Goal: Check status: Check status

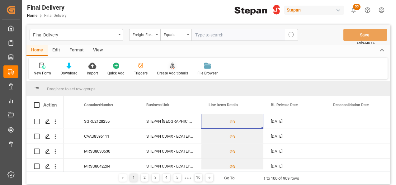
scroll to position [0, 174]
click at [121, 35] on div "Final Delivery" at bounding box center [76, 35] width 93 height 12
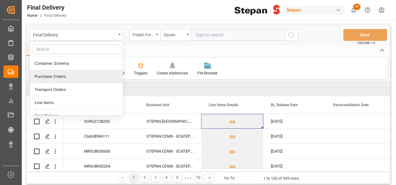
click at [47, 76] on div "Purchase Orders" at bounding box center [76, 76] width 93 height 13
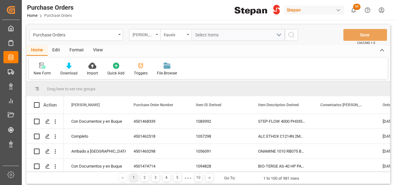
click at [158, 34] on div "[PERSON_NAME]" at bounding box center [144, 35] width 31 height 12
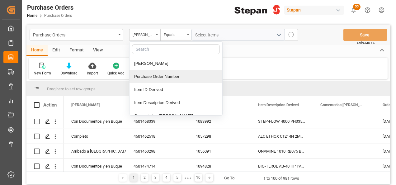
click at [149, 77] on div "Purchase Order Number" at bounding box center [176, 76] width 93 height 13
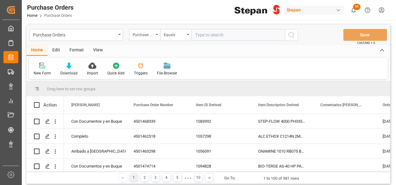
click at [200, 30] on input "text" at bounding box center [238, 35] width 93 height 12
type input "4501484345"
click at [295, 34] on button "search button" at bounding box center [291, 35] width 13 height 12
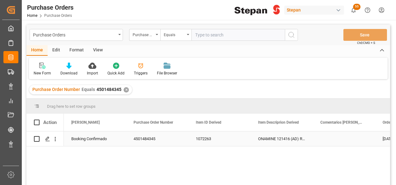
click at [149, 136] on div "4501484345" at bounding box center [157, 139] width 62 height 15
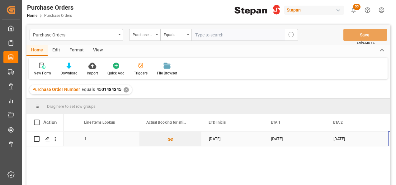
scroll to position [0, 673]
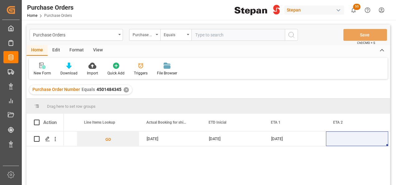
click at [124, 90] on div "✕" at bounding box center [126, 89] width 5 height 5
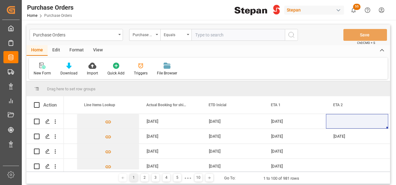
scroll to position [0, 673]
click at [218, 34] on input "text" at bounding box center [238, 35] width 93 height 12
paste input "4501479599"
type input "4501479599"
click at [293, 34] on icon "search button" at bounding box center [291, 34] width 7 height 7
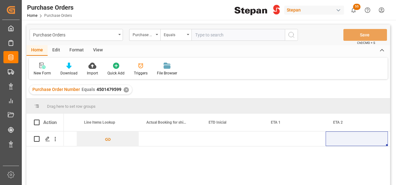
click at [124, 90] on div "✕" at bounding box center [126, 89] width 5 height 5
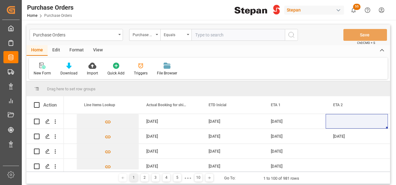
click at [203, 36] on input "text" at bounding box center [238, 35] width 93 height 12
paste input "4501479599"
type input "4501479599"
click at [298, 32] on button "search button" at bounding box center [291, 35] width 13 height 12
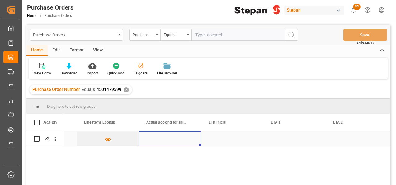
click at [163, 138] on div "Press SPACE to select this row." at bounding box center [170, 139] width 62 height 15
click at [174, 136] on div "Press SPACE to select this row." at bounding box center [170, 139] width 62 height 15
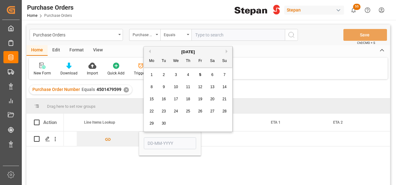
click at [199, 74] on div "5" at bounding box center [201, 74] width 8 height 7
type input "[DATE]"
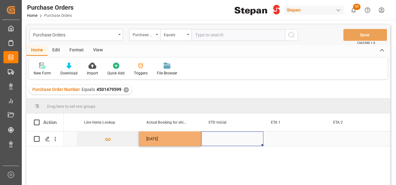
click at [221, 143] on div "Press SPACE to select this row." at bounding box center [232, 139] width 62 height 15
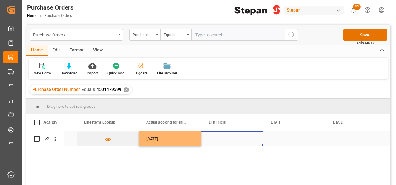
click at [222, 146] on div "Press SPACE to select this row." at bounding box center [232, 139] width 62 height 15
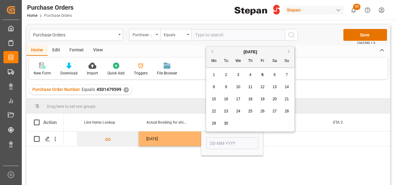
click at [273, 109] on div "27" at bounding box center [275, 111] width 8 height 7
type input "[DATE]"
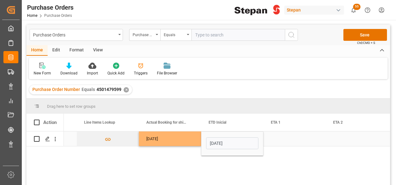
click at [282, 135] on div "Press SPACE to select this row." at bounding box center [295, 139] width 62 height 15
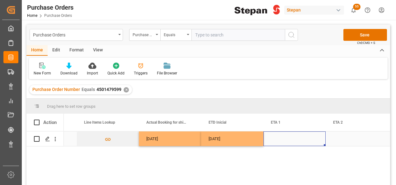
click at [276, 139] on div "Press SPACE to select this row." at bounding box center [295, 139] width 62 height 15
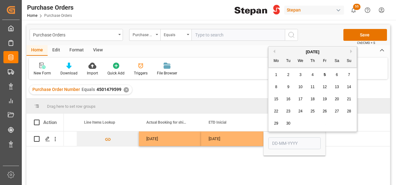
click at [352, 49] on div "[DATE]" at bounding box center [313, 52] width 89 height 6
click at [351, 50] on button "Next Month" at bounding box center [353, 52] width 4 height 4
click at [328, 125] on div "31" at bounding box center [325, 123] width 8 height 7
type input "[DATE]"
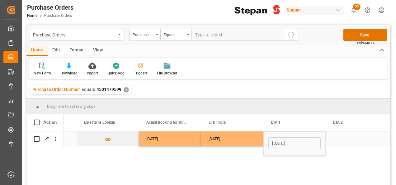
click at [258, 141] on div "[DATE]" at bounding box center [232, 139] width 62 height 15
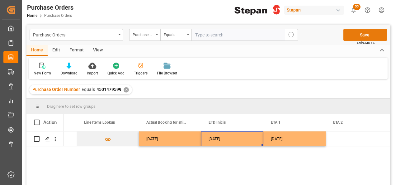
click at [365, 38] on button "Save" at bounding box center [366, 35] width 44 height 12
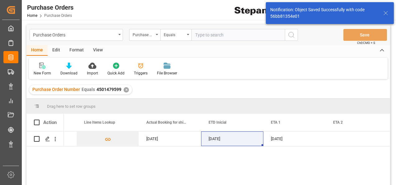
click at [127, 91] on div "✕" at bounding box center [126, 89] width 5 height 5
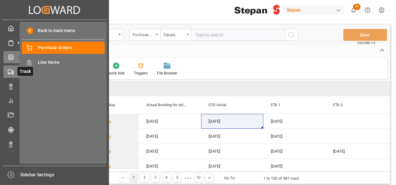
click at [10, 71] on icon at bounding box center [11, 72] width 6 height 6
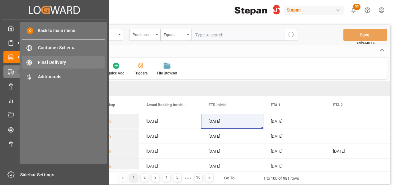
click at [53, 62] on span "Final Delivery" at bounding box center [71, 62] width 67 height 7
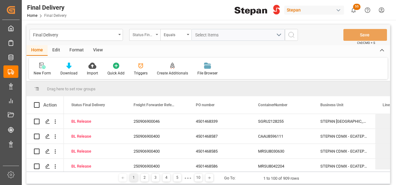
click at [156, 33] on div "Status Final Delivery" at bounding box center [144, 35] width 31 height 12
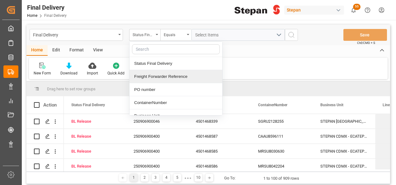
click at [151, 76] on div "Freight Forwarder Reference" at bounding box center [176, 76] width 93 height 13
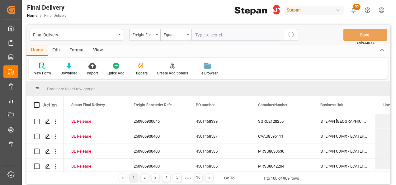
click at [203, 32] on input "text" at bounding box center [238, 35] width 93 height 12
type input "250906900291"
click at [290, 34] on icon "search button" at bounding box center [291, 34] width 7 height 7
